Goal: Task Accomplishment & Management: Complete application form

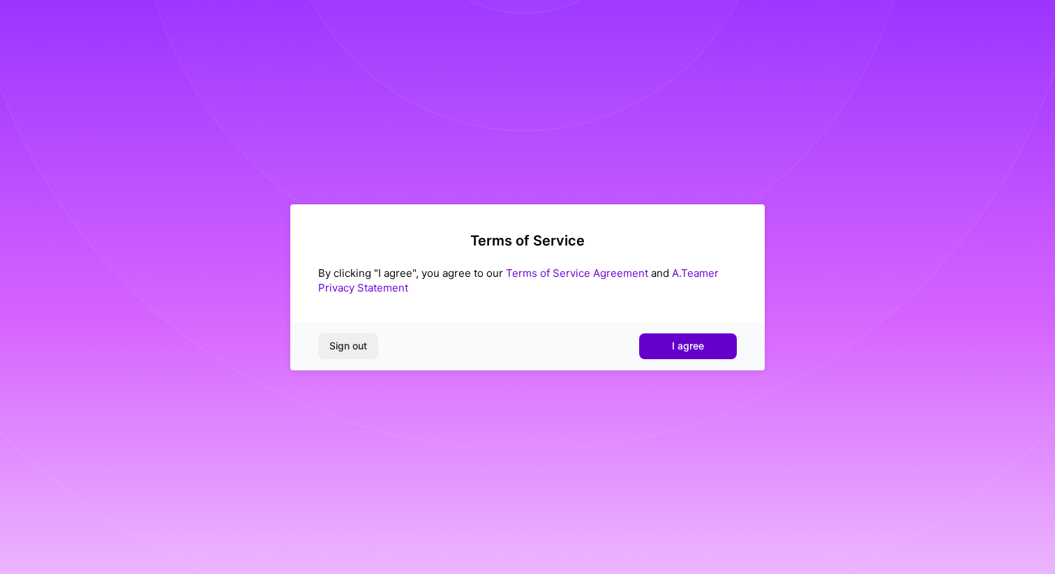
click at [687, 337] on button "I agree" at bounding box center [688, 345] width 98 height 25
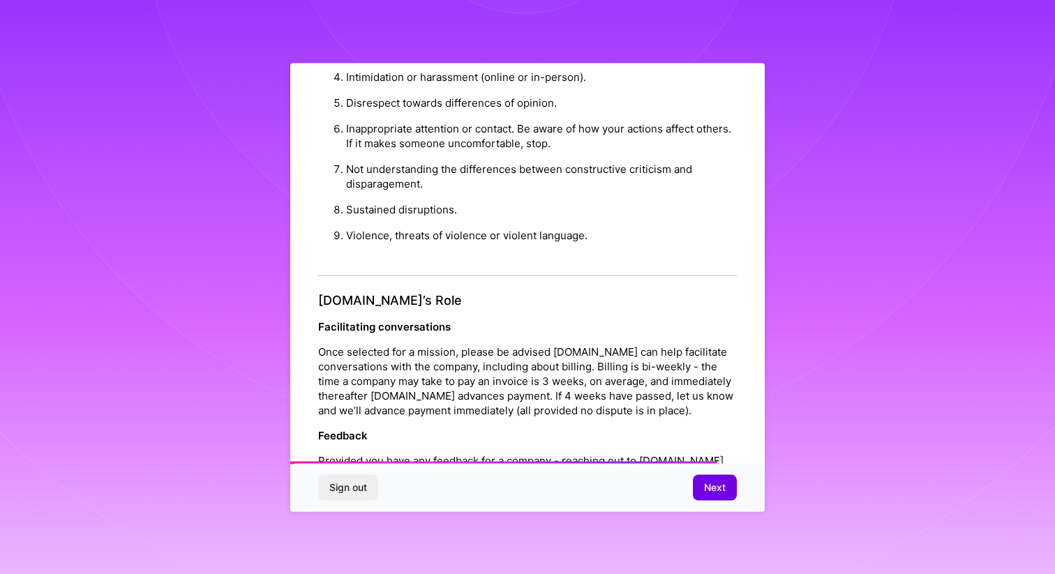
scroll to position [1470, 0]
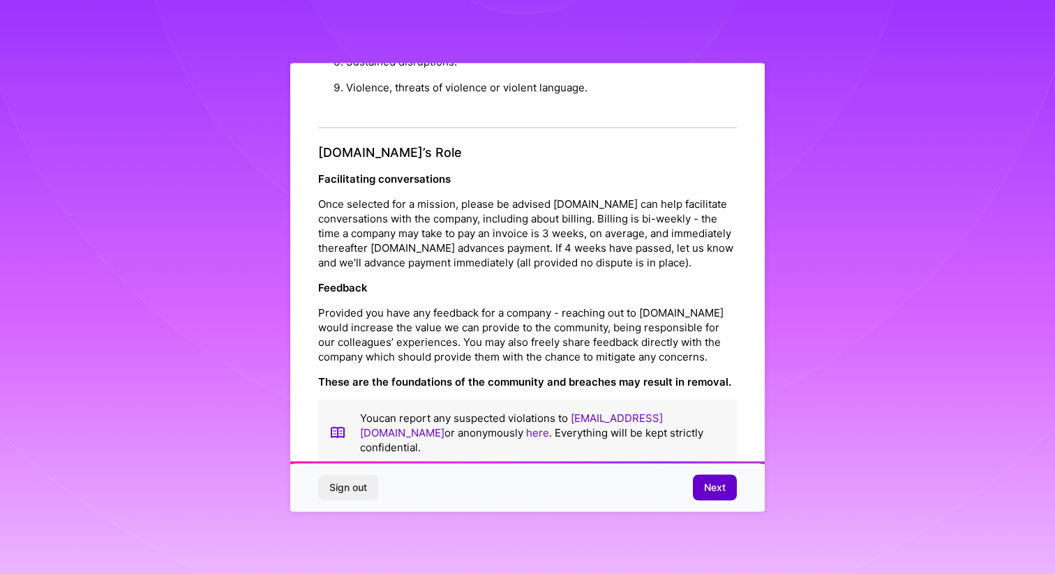
click at [695, 478] on button "Next" at bounding box center [715, 487] width 44 height 25
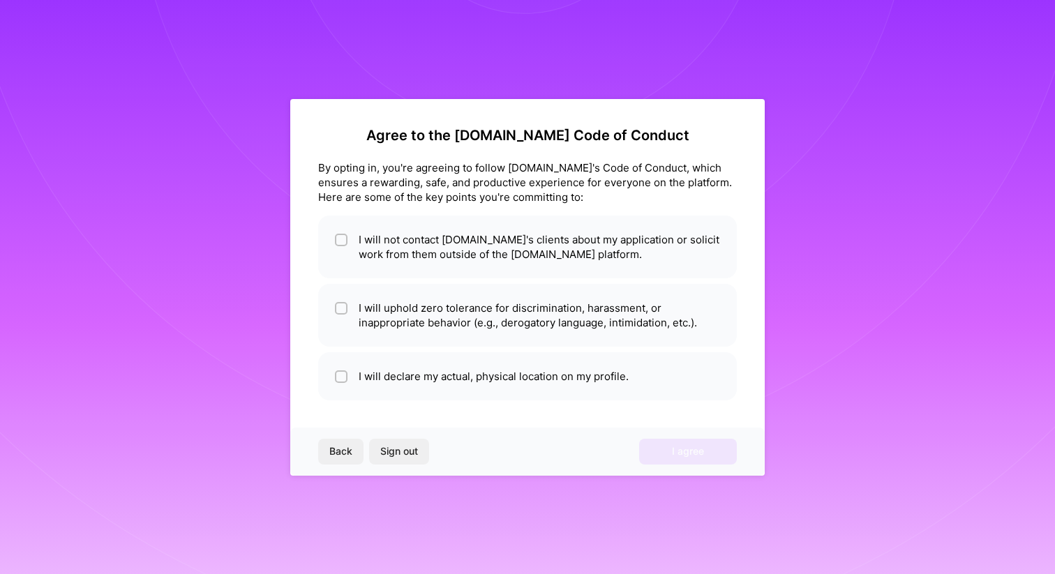
scroll to position [0, 0]
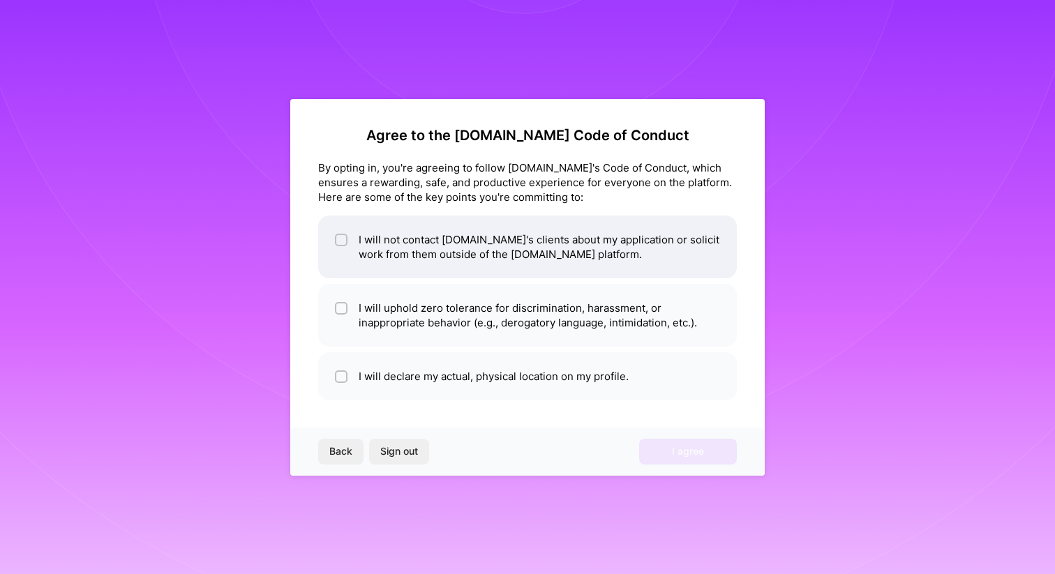
click at [345, 256] on span at bounding box center [341, 246] width 13 height 29
checkbox input "true"
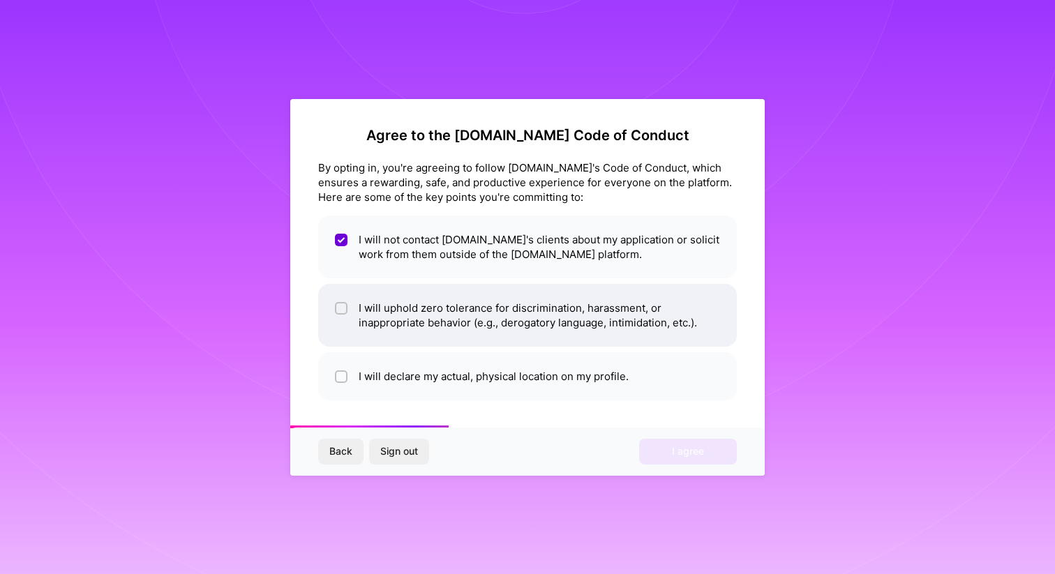
click at [356, 308] on li "I will uphold zero tolerance for discrimination, harassment, or inappropriate b…" at bounding box center [527, 315] width 419 height 63
checkbox input "true"
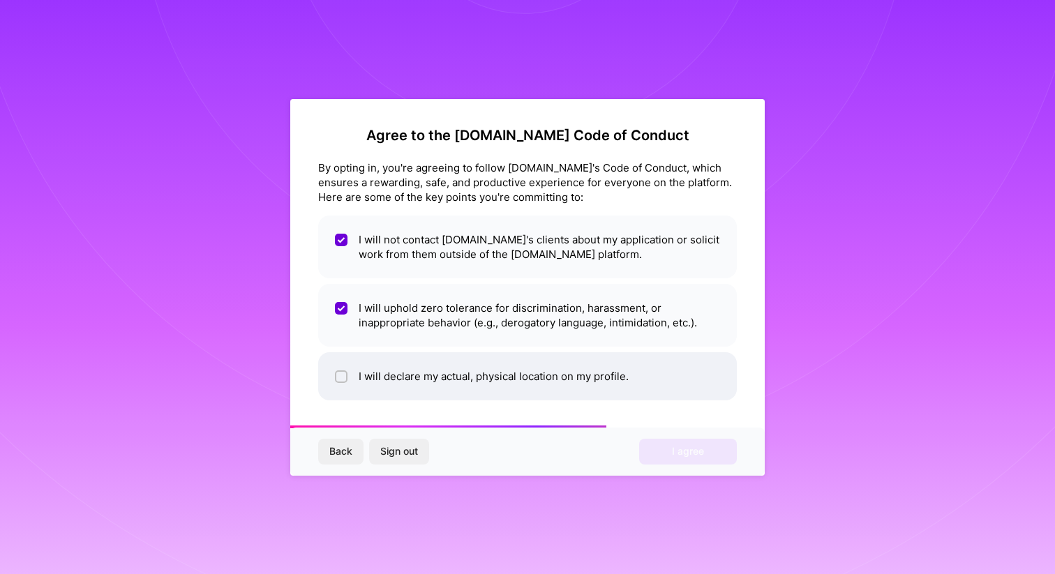
click at [405, 370] on li "I will declare my actual, physical location on my profile." at bounding box center [527, 376] width 419 height 48
checkbox input "true"
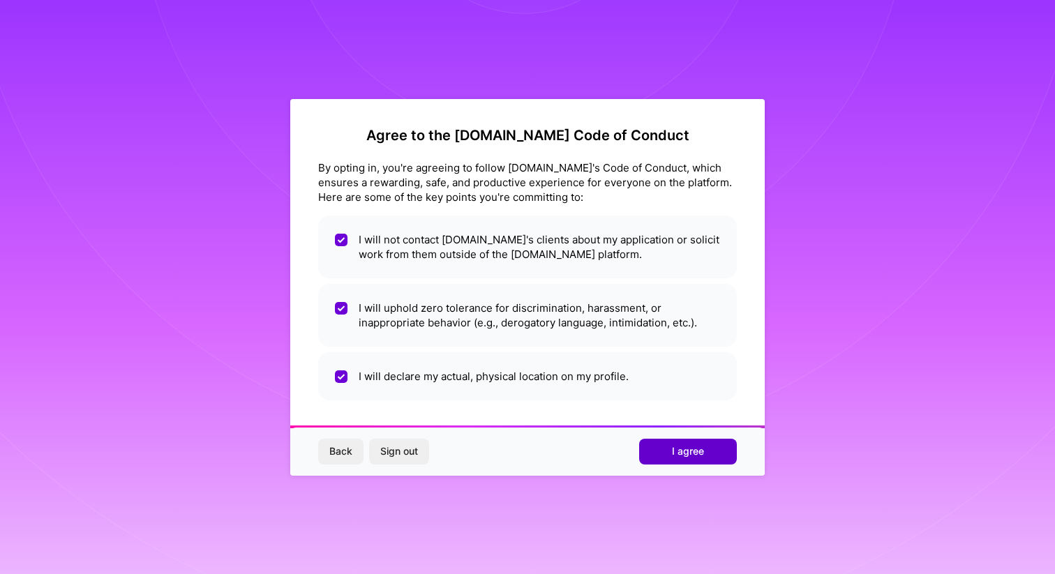
click at [711, 456] on button "I agree" at bounding box center [688, 451] width 98 height 25
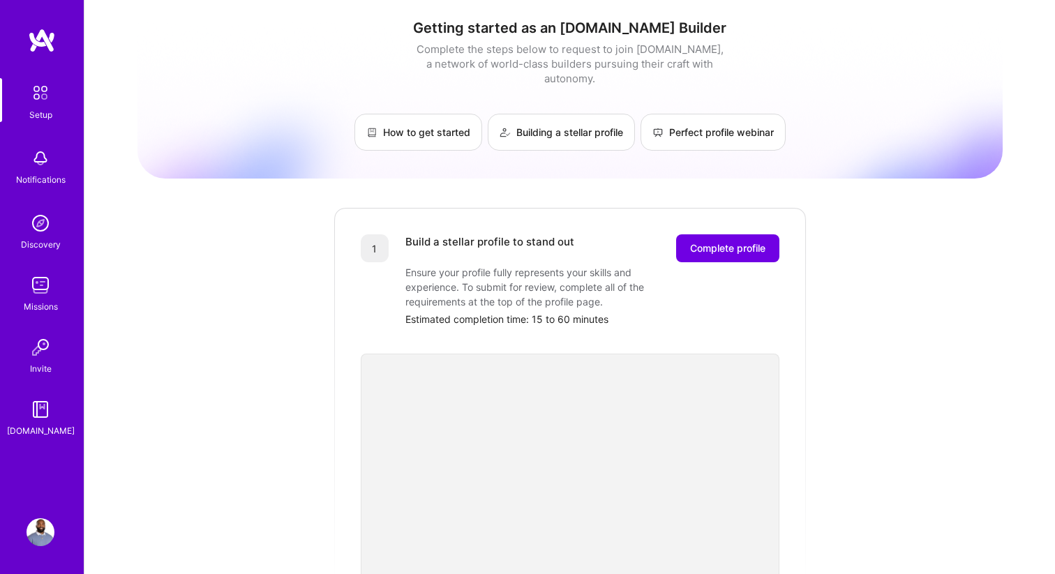
scroll to position [1, 0]
click at [702, 242] on span "Complete profile" at bounding box center [727, 249] width 75 height 14
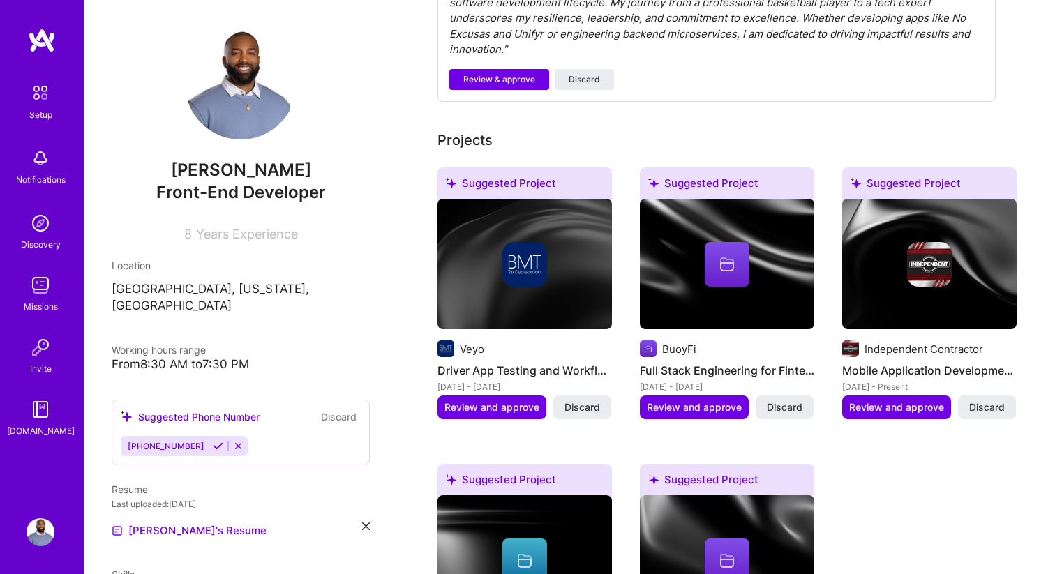
scroll to position [548, 0]
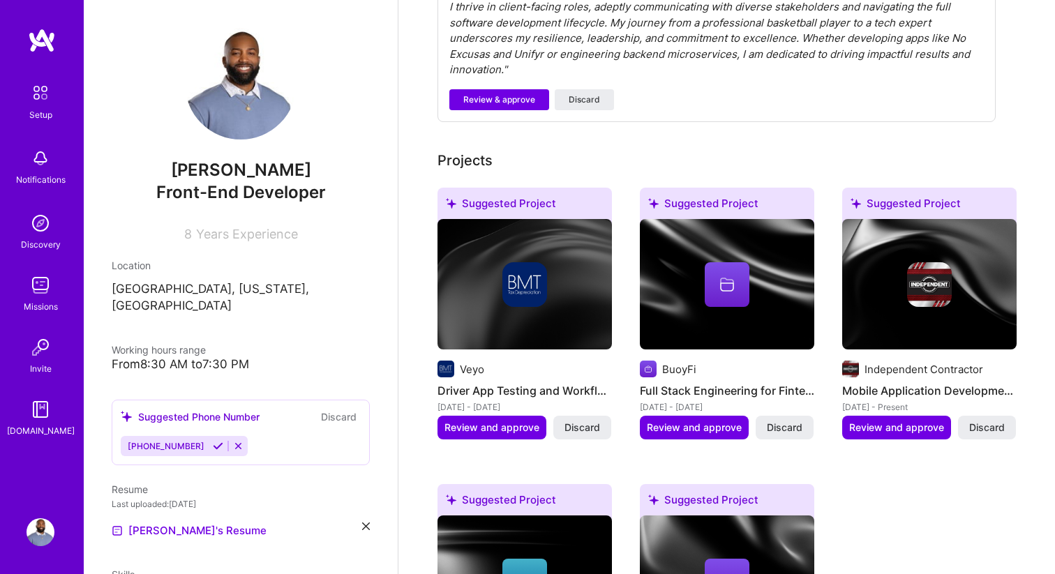
click at [160, 436] on div "+18083428976" at bounding box center [165, 446] width 88 height 20
click at [213, 441] on icon at bounding box center [218, 446] width 10 height 10
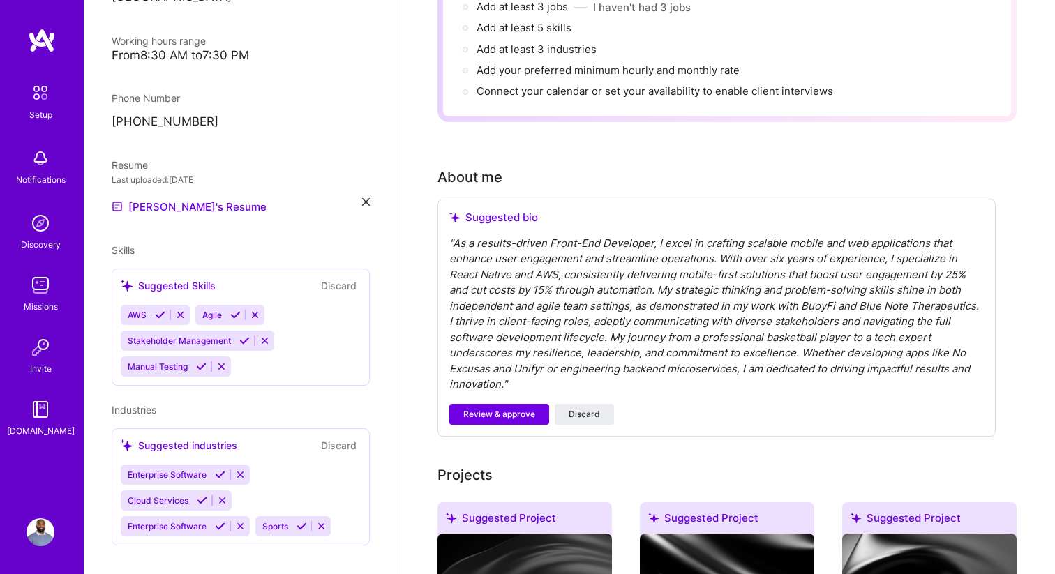
scroll to position [236, 0]
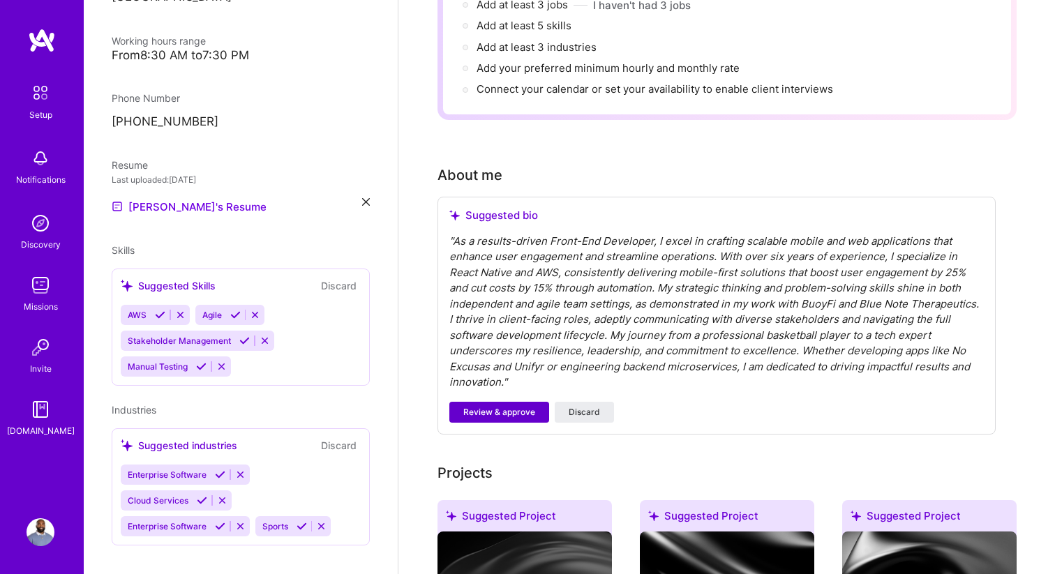
click at [512, 406] on span "Review & approve" at bounding box center [499, 412] width 72 height 13
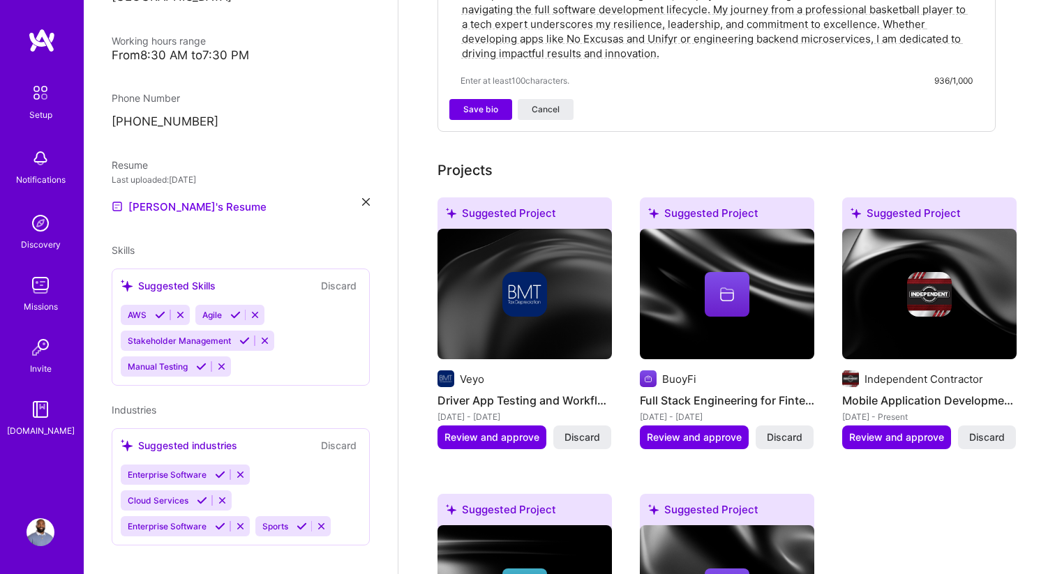
scroll to position [575, 0]
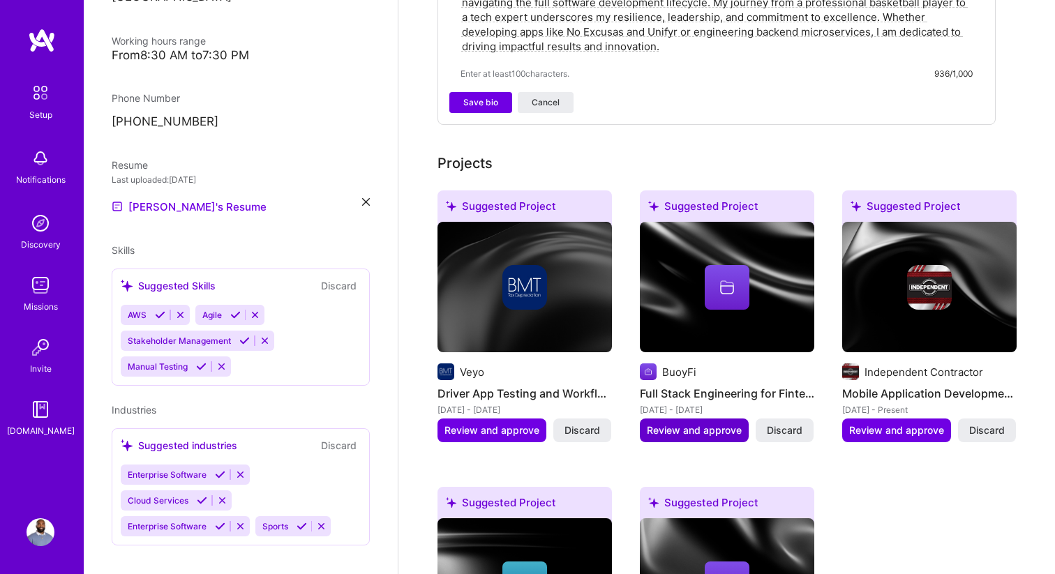
click at [675, 423] on span "Review and approve" at bounding box center [694, 430] width 95 height 14
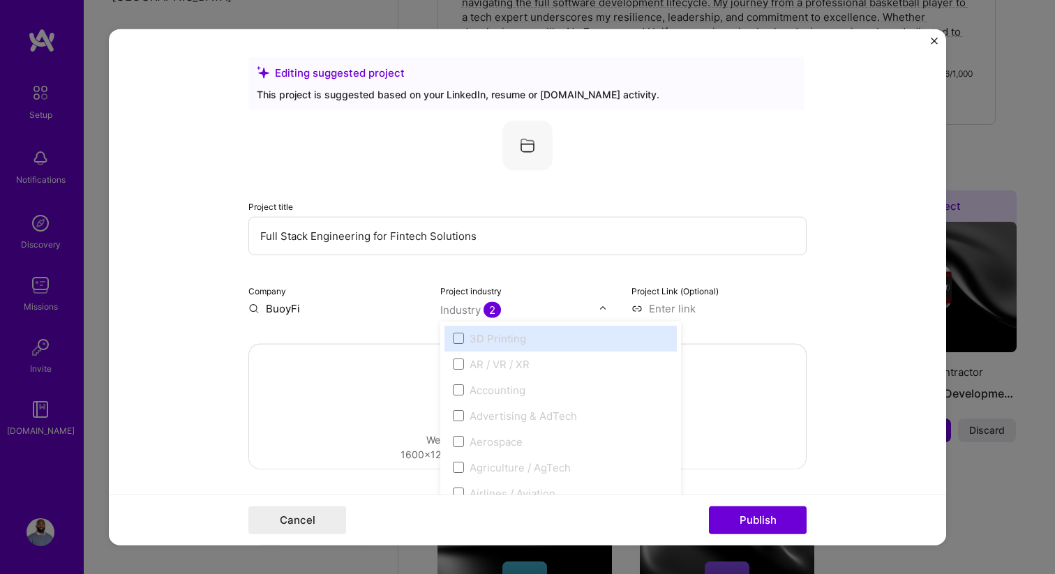
click at [472, 308] on div "Industry 2" at bounding box center [470, 309] width 61 height 15
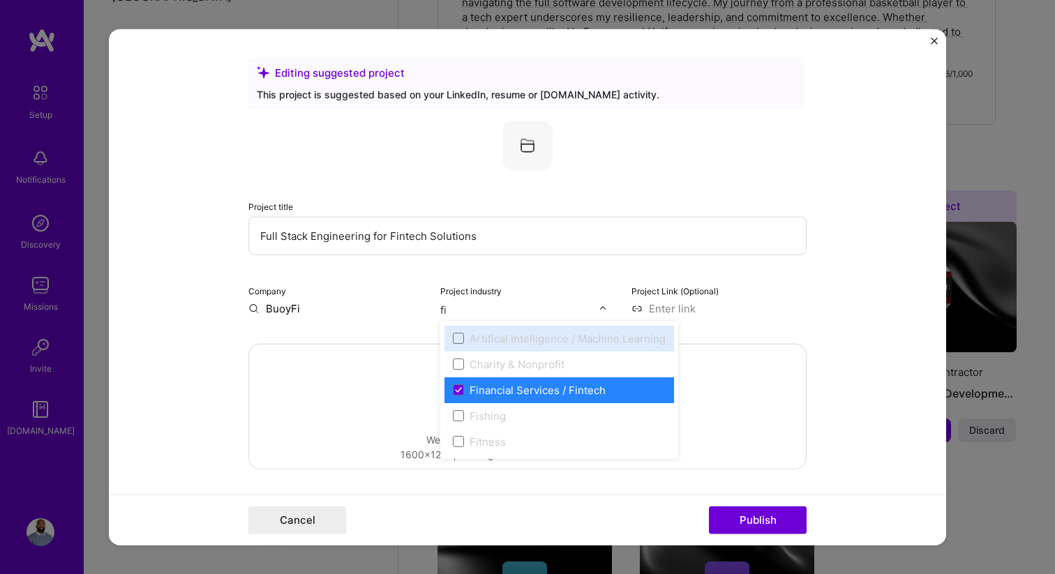
type input "fin"
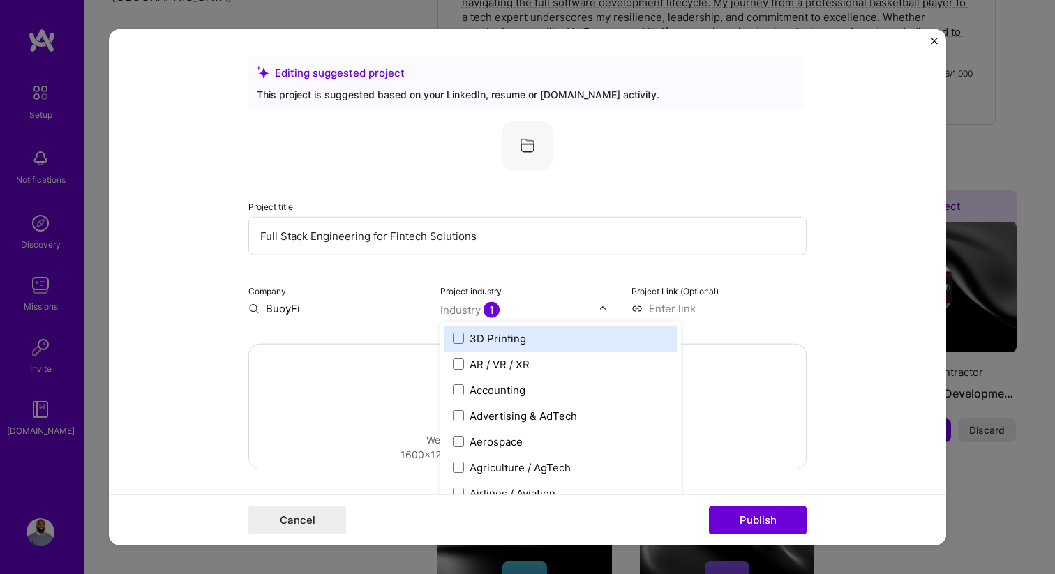
click at [571, 223] on input "Full Stack Engineering for Fintech Solutions" at bounding box center [527, 235] width 558 height 38
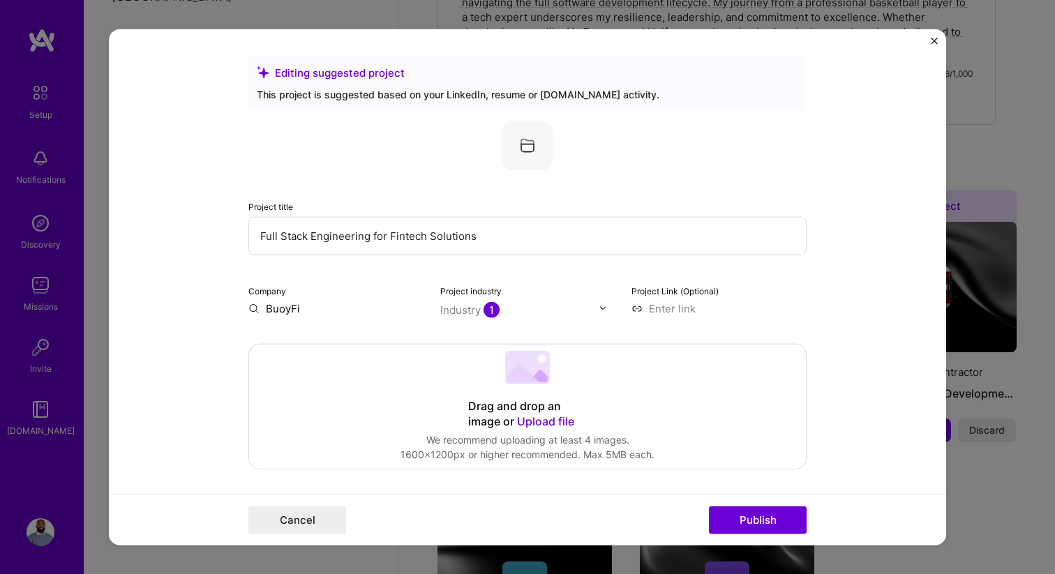
click at [677, 310] on input at bounding box center [718, 308] width 175 height 15
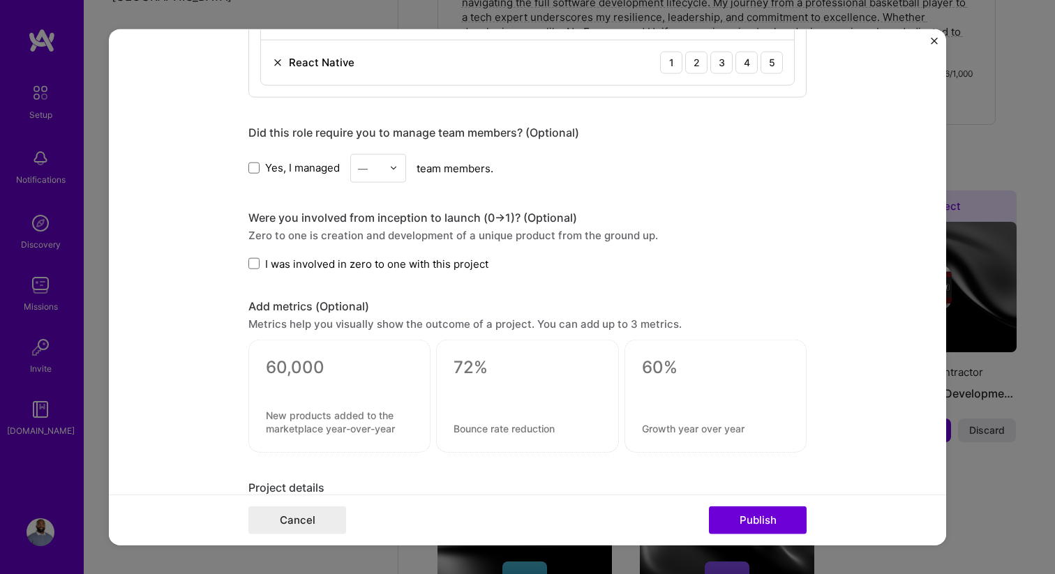
scroll to position [818, 0]
click at [310, 516] on button "Cancel" at bounding box center [297, 520] width 98 height 28
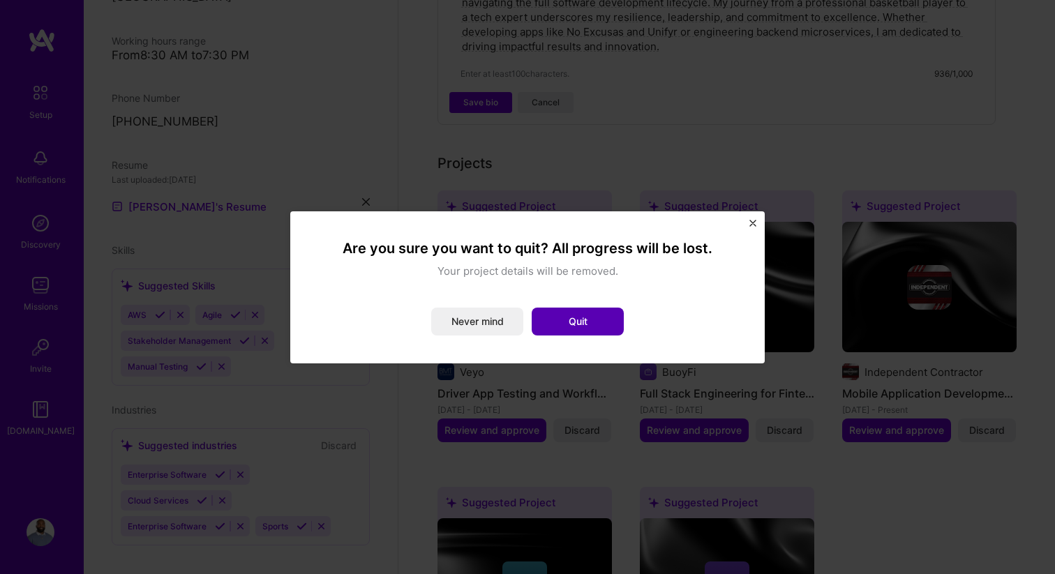
click at [589, 324] on button "Quit" at bounding box center [578, 322] width 92 height 28
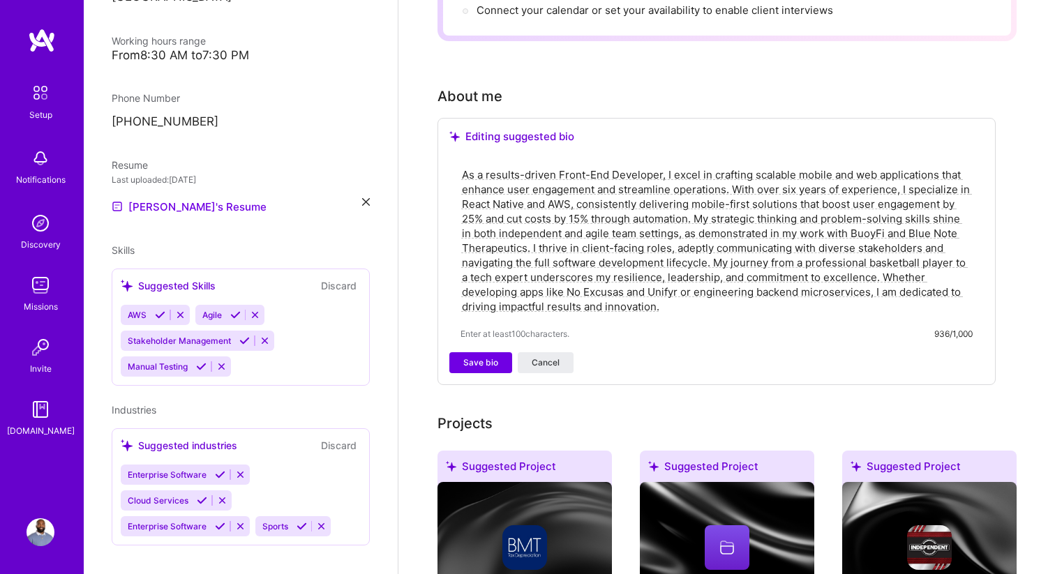
scroll to position [0, 0]
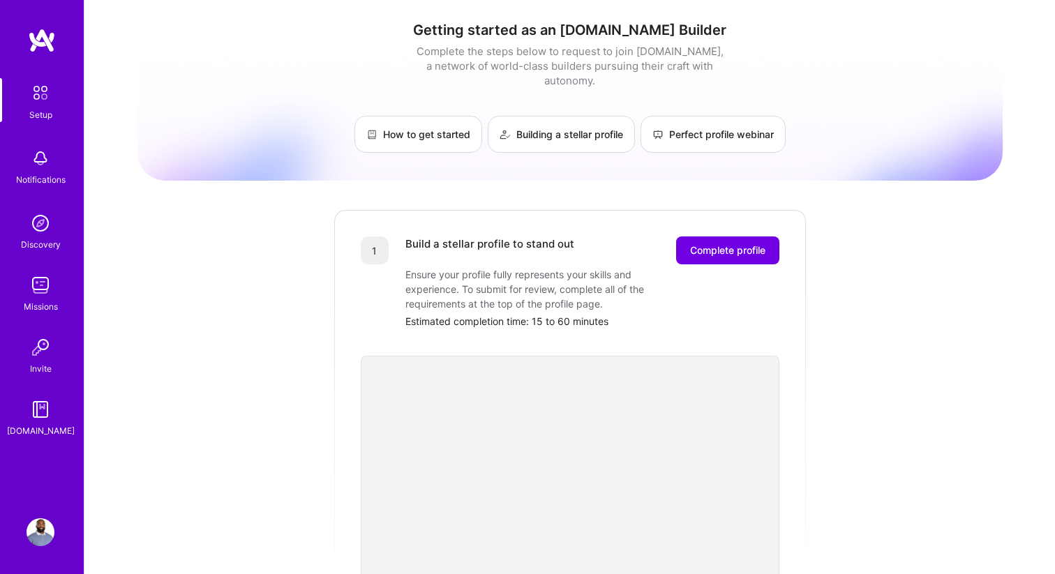
click at [33, 120] on div "Setup" at bounding box center [40, 114] width 23 height 15
click at [33, 162] on img at bounding box center [41, 158] width 28 height 28
click at [39, 251] on div "Discovery" at bounding box center [41, 244] width 40 height 15
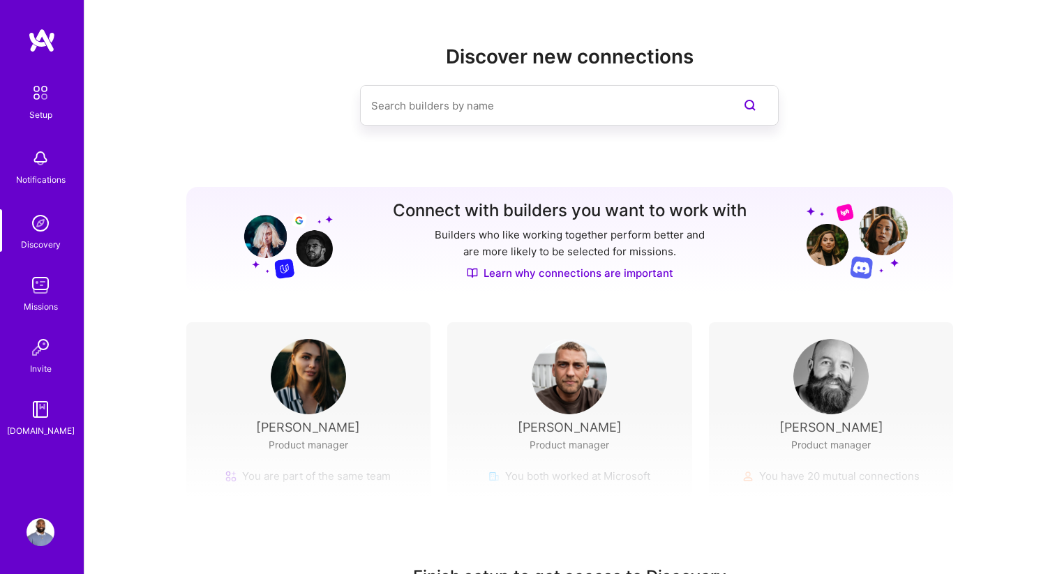
click at [38, 288] on img at bounding box center [41, 285] width 28 height 28
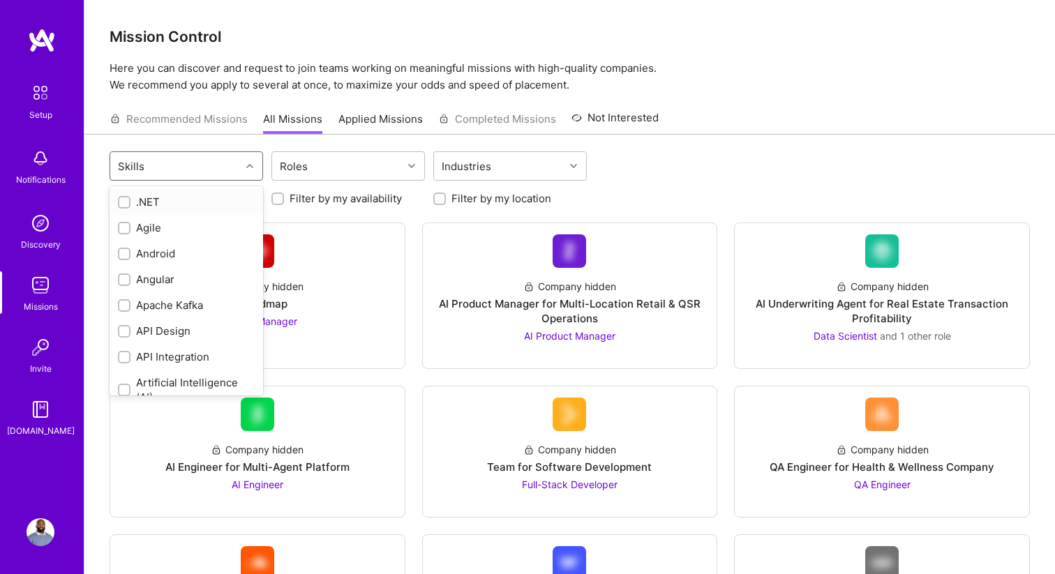
click at [152, 164] on div "Skills" at bounding box center [175, 166] width 130 height 28
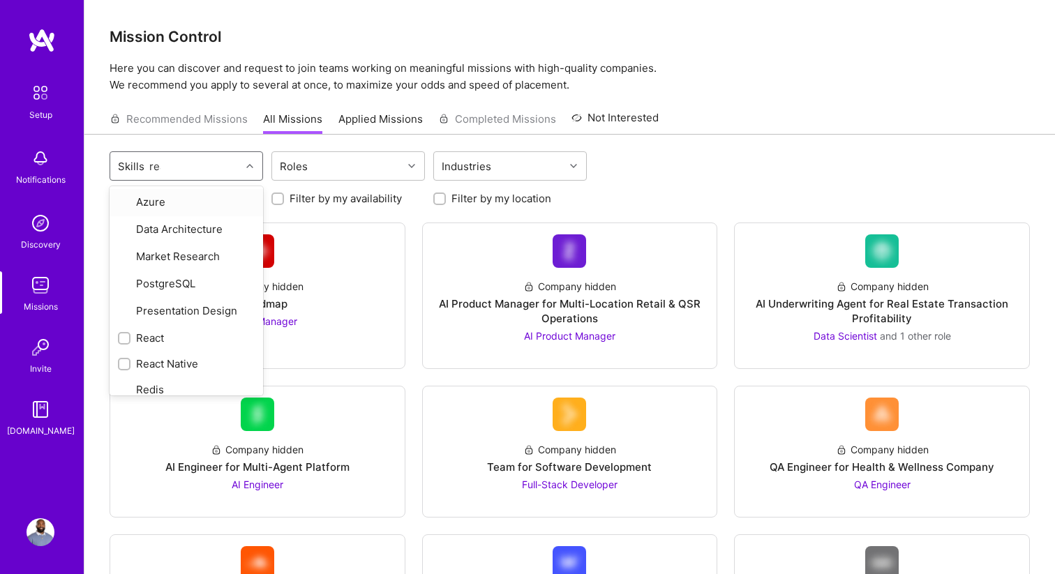
type input "reac"
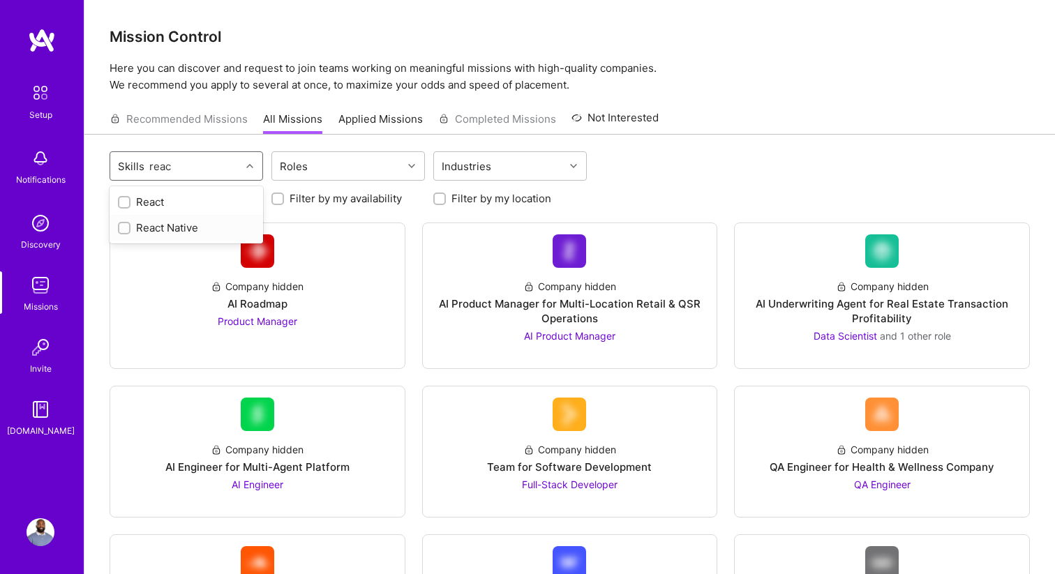
click at [144, 232] on div "React Native" at bounding box center [186, 227] width 137 height 15
checkbox input "true"
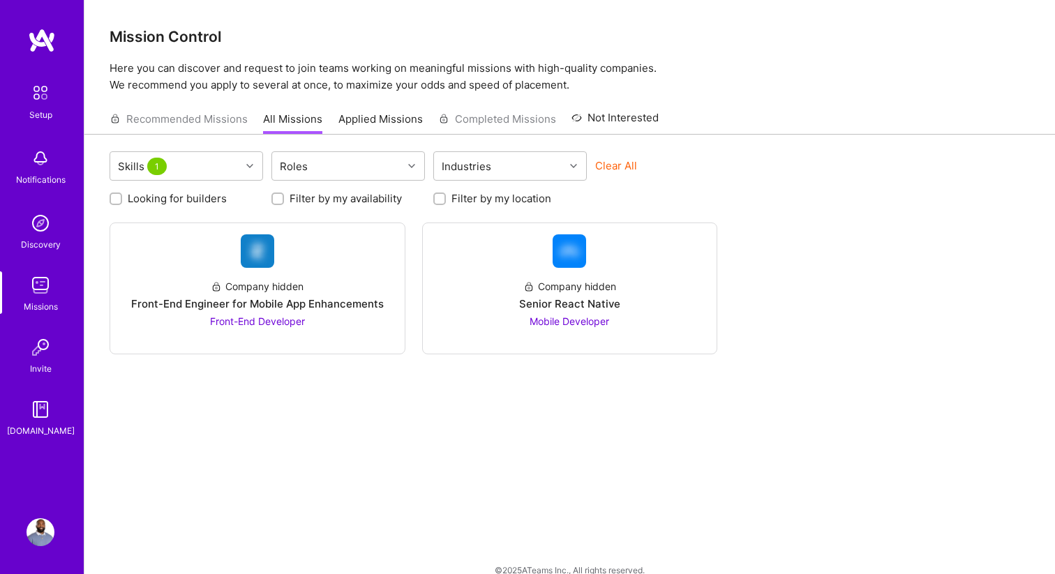
click at [416, 429] on div "Skills 1 Roles Industries Clear All Looking for builders Filter by my availabil…" at bounding box center [569, 364] width 970 height 459
click at [308, 301] on div "Front-End Engineer for Mobile App Enhancements" at bounding box center [257, 303] width 253 height 15
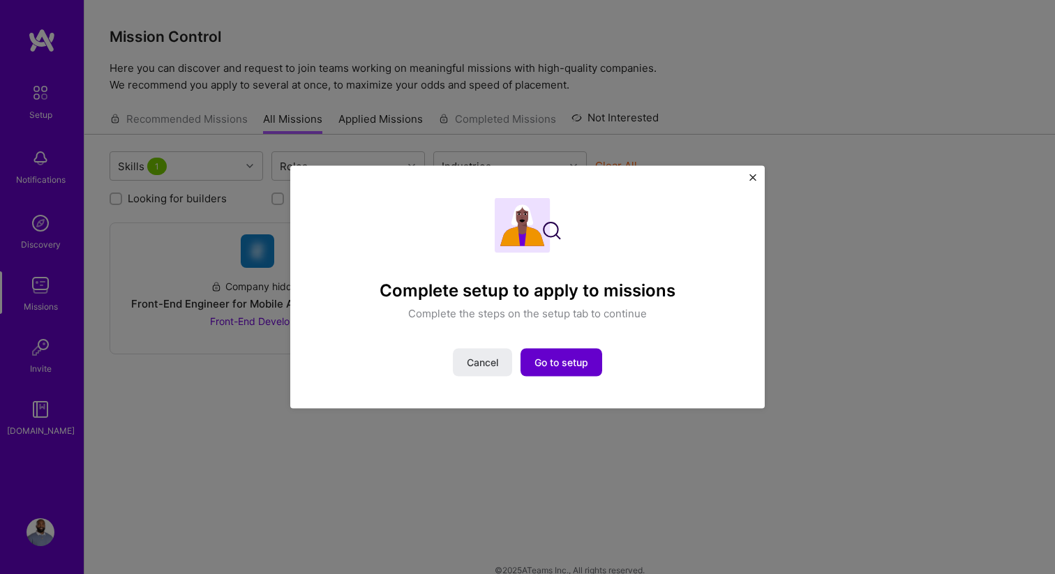
click at [576, 358] on span "Go to setup" at bounding box center [561, 363] width 54 height 14
